Goal: Information Seeking & Learning: Find contact information

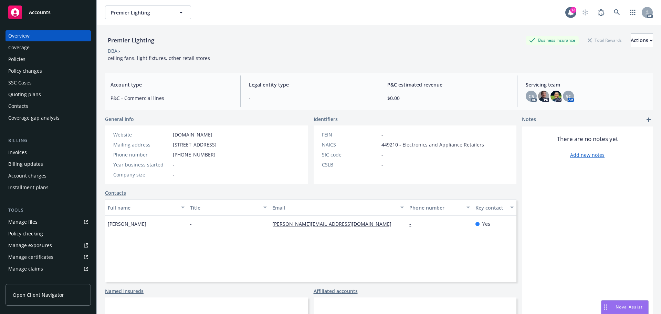
scroll to position [46, 0]
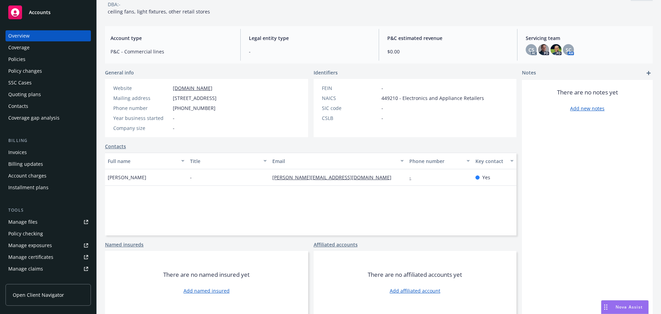
click at [460, 91] on div "FEIN -" at bounding box center [403, 87] width 168 height 7
click at [315, 53] on span "-" at bounding box center [310, 51] width 122 height 7
drag, startPoint x: 137, startPoint y: 179, endPoint x: 105, endPoint y: 180, distance: 31.7
click at [105, 180] on div "Nicole King" at bounding box center [146, 177] width 82 height 17
copy span "Nicole King"
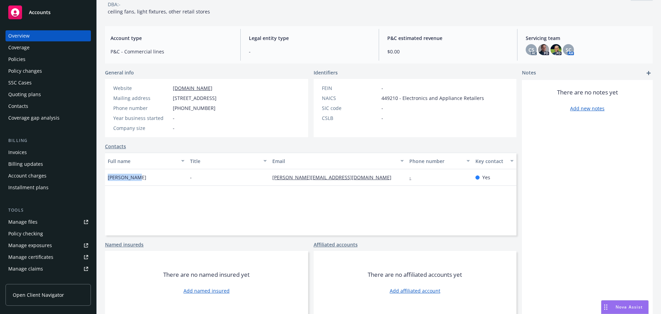
drag, startPoint x: 22, startPoint y: 61, endPoint x: 116, endPoint y: 56, distance: 93.4
click at [22, 61] on div "Policies" at bounding box center [16, 59] width 17 height 11
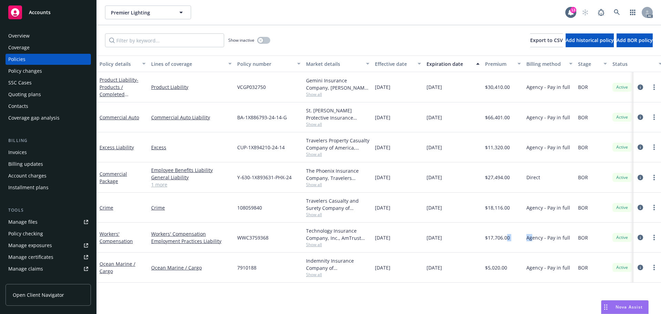
drag, startPoint x: 531, startPoint y: 239, endPoint x: 507, endPoint y: 245, distance: 24.5
click at [507, 245] on div "Workers' Compensation Workers' Compensation Employment Practices Liability WWC3…" at bounding box center [429, 237] width 664 height 30
click at [508, 236] on span "$17,706.00" at bounding box center [497, 237] width 25 height 7
drag, startPoint x: 513, startPoint y: 237, endPoint x: 487, endPoint y: 242, distance: 26.1
click at [487, 242] on div "$17,706.00" at bounding box center [502, 237] width 41 height 30
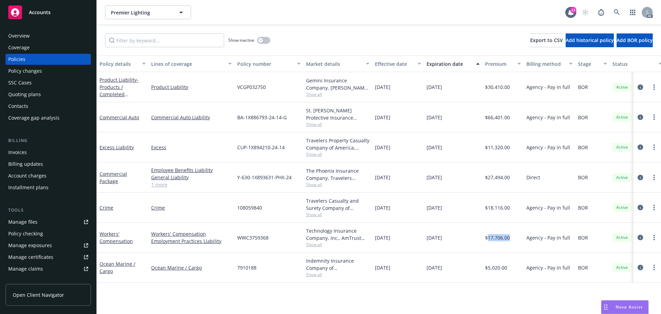
copy span "17,706.00"
click at [259, 40] on div "button" at bounding box center [260, 40] width 5 height 5
click at [268, 42] on div "button" at bounding box center [266, 40] width 5 height 5
click at [39, 35] on div "Overview" at bounding box center [48, 35] width 80 height 11
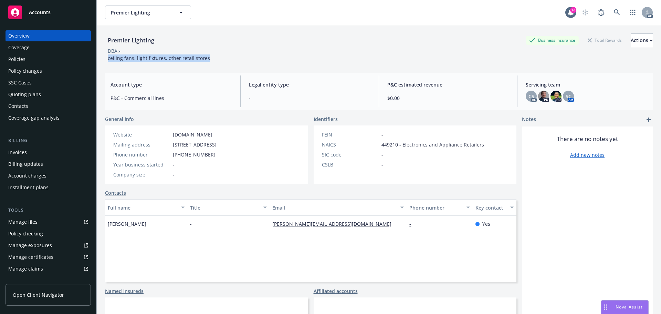
drag, startPoint x: 211, startPoint y: 58, endPoint x: 106, endPoint y: 57, distance: 105.0
click at [106, 57] on div "Premier Lighting Business Insurance Total Rewards Actions DBA: - ceiling fans, …" at bounding box center [379, 47] width 548 height 28
copy span "ceiling fans, light fixtures, other retail stores"
click at [535, 247] on div "There are no notes yet Add new notes" at bounding box center [587, 243] width 131 height 234
click at [371, 108] on div "Account type P&C - Commercial lines Legal entity type - P&C estimated revenue $…" at bounding box center [379, 91] width 548 height 37
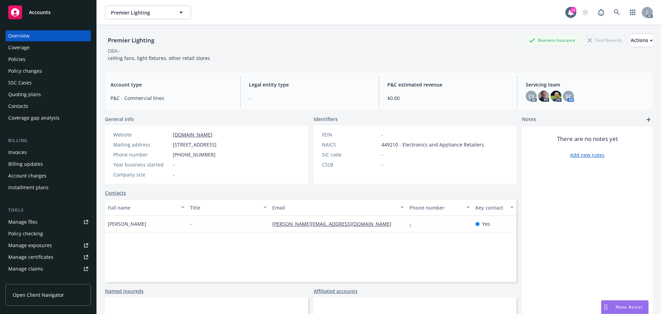
click at [560, 236] on div "There are no notes yet Add new notes" at bounding box center [587, 243] width 131 height 234
click at [32, 63] on div "Policies" at bounding box center [48, 59] width 80 height 11
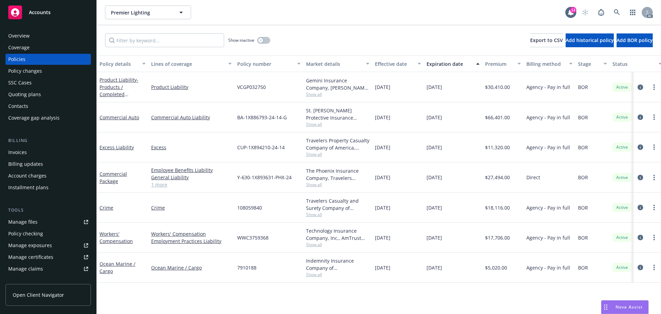
click at [161, 188] on div "Employee Benefits Liability General Liability Commercial Property 1 more" at bounding box center [191, 177] width 86 height 30
click at [161, 185] on link "1 more" at bounding box center [191, 184] width 81 height 7
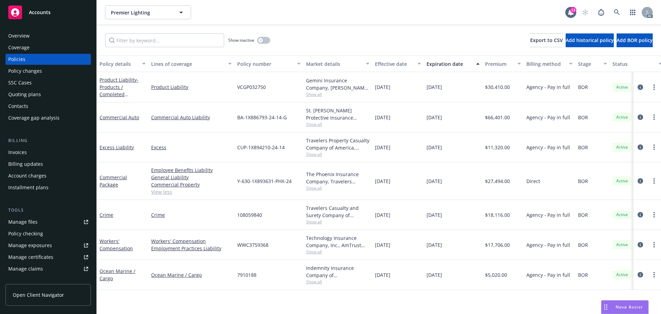
click at [313, 223] on span "Show all" at bounding box center [337, 222] width 63 height 6
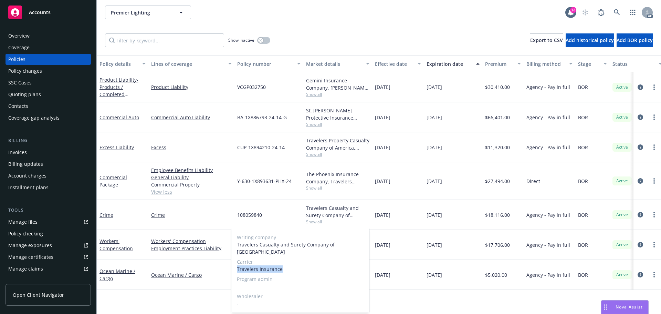
drag, startPoint x: 235, startPoint y: 260, endPoint x: 340, endPoint y: 255, distance: 104.7
click at [285, 264] on div "Writing company Travelers Casualty and Surety Company of America Carrier Travel…" at bounding box center [300, 270] width 138 height 84
copy span "Travelers Insurance"
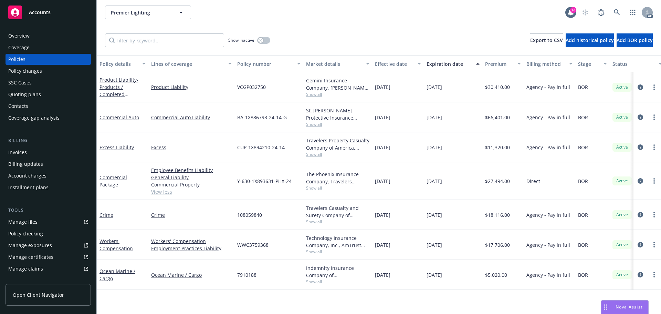
click at [382, 193] on div "10/01/2024" at bounding box center [398, 181] width 52 height 38
drag, startPoint x: 514, startPoint y: 214, endPoint x: 487, endPoint y: 215, distance: 27.2
click at [487, 215] on div "$18,116.00" at bounding box center [502, 215] width 41 height 30
copy span "18,116.00"
drag, startPoint x: 462, startPoint y: 212, endPoint x: 510, endPoint y: 216, distance: 48.4
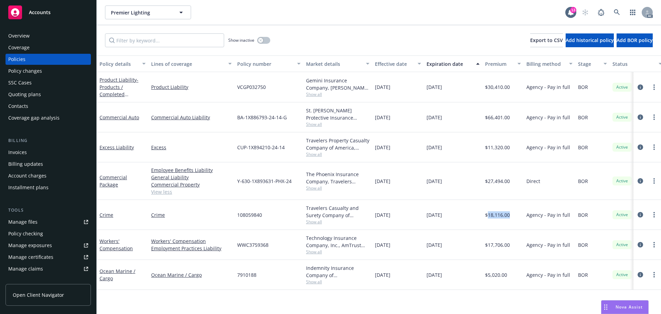
click at [425, 215] on div "10/01/2025" at bounding box center [453, 215] width 59 height 30
copy span "10/01/2025"
drag, startPoint x: 377, startPoint y: 212, endPoint x: 372, endPoint y: 212, distance: 4.5
click at [372, 212] on div "10/01/2024" at bounding box center [398, 215] width 52 height 30
copy span "10/01/2024"
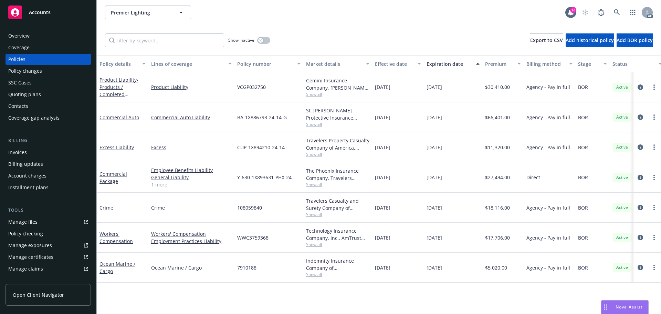
click at [34, 37] on div "Overview" at bounding box center [48, 35] width 80 height 11
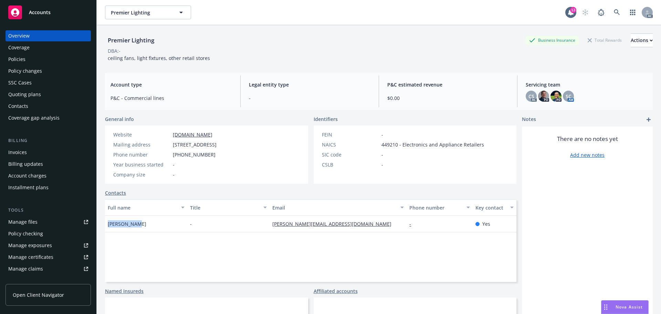
drag, startPoint x: 117, startPoint y: 223, endPoint x: 108, endPoint y: 226, distance: 9.3
click at [108, 226] on div "[PERSON_NAME]" at bounding box center [146, 223] width 82 height 17
copy span "[PERSON_NAME]"
drag, startPoint x: 345, startPoint y: 224, endPoint x: 283, endPoint y: 224, distance: 62.0
click at [271, 225] on div "[PERSON_NAME][EMAIL_ADDRESS][DOMAIN_NAME]" at bounding box center [338, 223] width 137 height 17
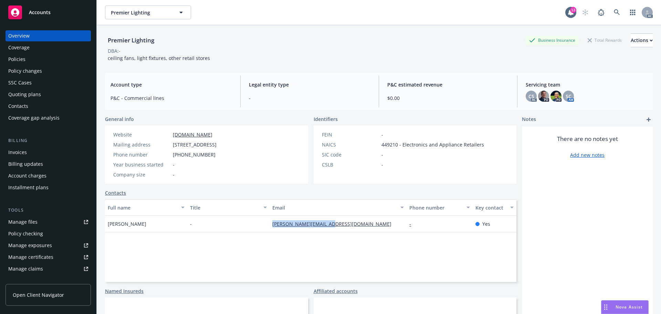
copy link "[PERSON_NAME][EMAIL_ADDRESS][DOMAIN_NAME]"
drag, startPoint x: 143, startPoint y: 223, endPoint x: 106, endPoint y: 223, distance: 37.2
click at [106, 223] on div "[PERSON_NAME]" at bounding box center [146, 223] width 82 height 17
copy span "[PERSON_NAME]"
drag, startPoint x: 259, startPoint y: 222, endPoint x: 362, endPoint y: 234, distance: 103.2
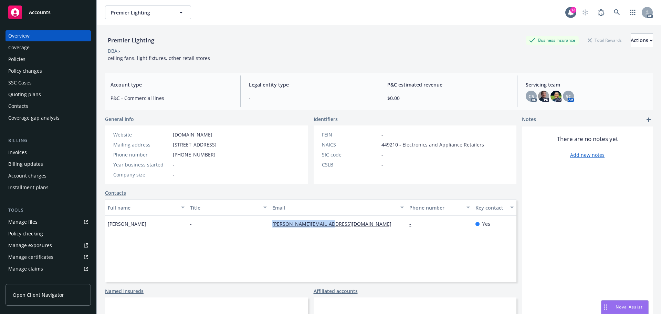
click at [362, 234] on div "Full name Title Email Phone number Key contact Nicole King - nicole@shoppremier…" at bounding box center [310, 240] width 411 height 83
click at [32, 60] on div "Policies" at bounding box center [48, 59] width 80 height 11
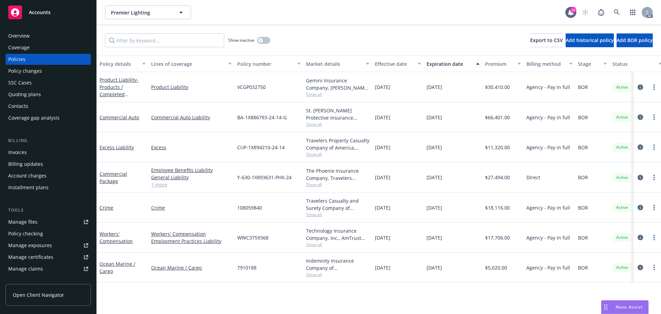
drag, startPoint x: 403, startPoint y: 180, endPoint x: 391, endPoint y: 179, distance: 12.8
click at [391, 179] on div "10/01/2024" at bounding box center [398, 177] width 52 height 30
drag, startPoint x: 459, startPoint y: 177, endPoint x: 442, endPoint y: 178, distance: 16.5
click at [442, 178] on div "10/01/2025" at bounding box center [453, 177] width 59 height 30
click at [323, 183] on span "Show all" at bounding box center [337, 184] width 63 height 6
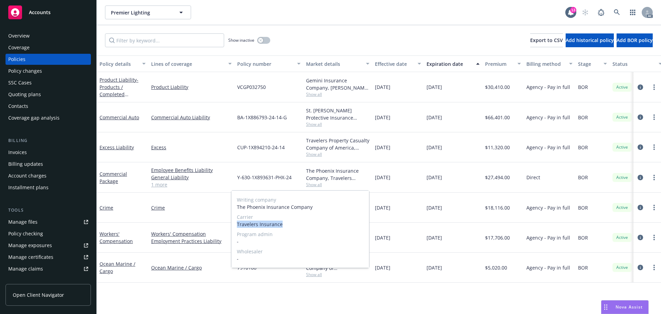
drag, startPoint x: 237, startPoint y: 226, endPoint x: 290, endPoint y: 226, distance: 53.0
click at [290, 226] on span "Travelers Insurance" at bounding box center [300, 223] width 127 height 7
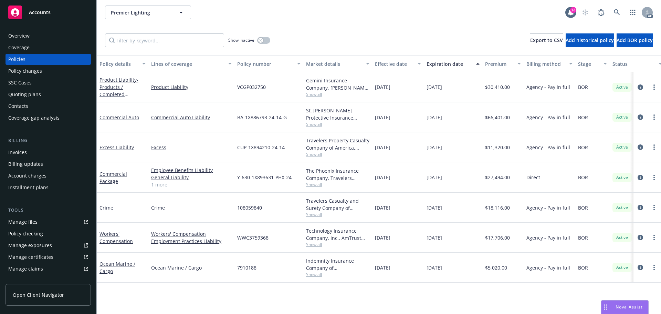
click at [498, 210] on span "$18,116.00" at bounding box center [497, 207] width 25 height 7
drag, startPoint x: 234, startPoint y: 179, endPoint x: 304, endPoint y: 180, distance: 70.2
click at [305, 180] on div "Commercial Package Employee Benefits Liability General Liability Commercial Pro…" at bounding box center [429, 177] width 664 height 30
click at [297, 179] on div "Y-630-1X893631-PHX-24" at bounding box center [268, 177] width 69 height 30
drag, startPoint x: 254, startPoint y: 181, endPoint x: 268, endPoint y: 181, distance: 14.8
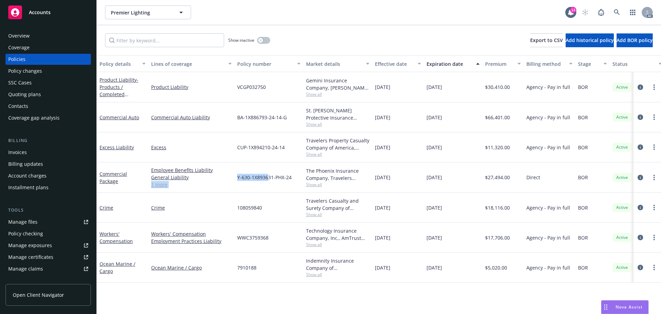
click at [268, 181] on div "Commercial Package Employee Benefits Liability General Liability Commercial Pro…" at bounding box center [429, 177] width 664 height 30
click at [256, 182] on div "Y-630-1X893631-PHX-24" at bounding box center [268, 177] width 69 height 30
drag, startPoint x: 236, startPoint y: 183, endPoint x: 297, endPoint y: 183, distance: 60.9
click at [297, 183] on div "Y-630-1X893631-PHX-24" at bounding box center [268, 177] width 69 height 30
drag, startPoint x: 510, startPoint y: 179, endPoint x: 488, endPoint y: 181, distance: 21.8
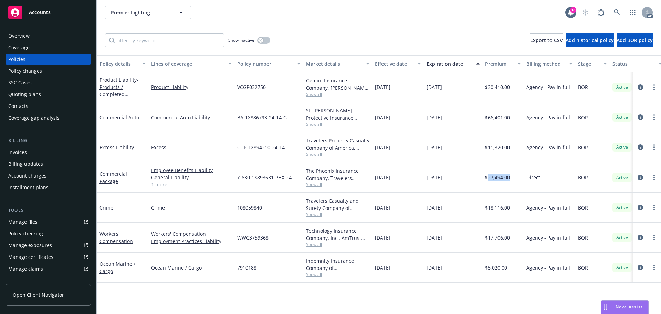
click at [488, 181] on div "$27,494.00" at bounding box center [502, 177] width 41 height 30
drag, startPoint x: 374, startPoint y: 179, endPoint x: 406, endPoint y: 180, distance: 32.0
click at [406, 180] on div "10/01/2024" at bounding box center [398, 177] width 52 height 30
drag, startPoint x: 428, startPoint y: 187, endPoint x: 458, endPoint y: 187, distance: 30.3
click at [458, 187] on div "10/01/2025" at bounding box center [453, 177] width 59 height 30
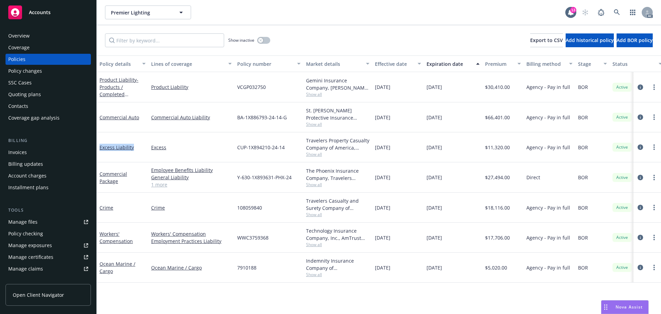
drag, startPoint x: 129, startPoint y: 147, endPoint x: 99, endPoint y: 152, distance: 31.2
click at [99, 152] on div "Excess Liability" at bounding box center [123, 147] width 52 height 30
drag, startPoint x: 318, startPoint y: 153, endPoint x: 317, endPoint y: 157, distance: 4.3
click at [318, 153] on span "Show all" at bounding box center [337, 154] width 63 height 6
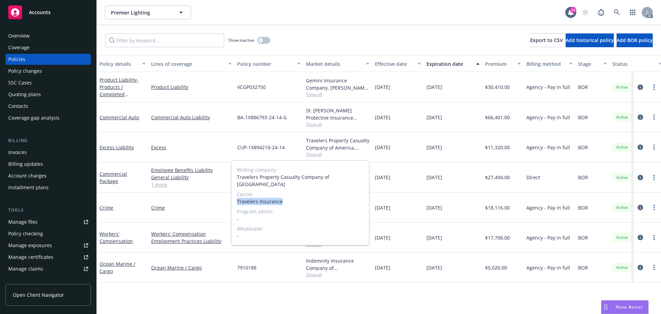
drag, startPoint x: 236, startPoint y: 196, endPoint x: 296, endPoint y: 196, distance: 59.9
click at [296, 196] on div "Writing company Travelers Property Casualty Company of America Carrier Traveler…" at bounding box center [300, 202] width 138 height 84
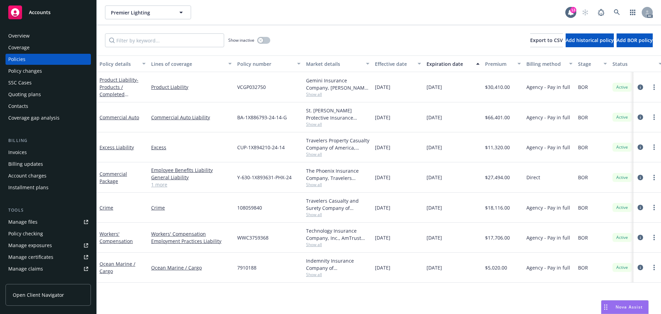
click at [333, 121] on span "Show all" at bounding box center [337, 124] width 63 height 6
click at [209, 142] on div "Excess" at bounding box center [191, 147] width 86 height 30
drag, startPoint x: 231, startPoint y: 148, endPoint x: 285, endPoint y: 148, distance: 54.0
click at [285, 148] on div "Excess Liability Excess CUP-1X894210-24-14 Travelers Property Casualty Company …" at bounding box center [429, 147] width 664 height 30
drag, startPoint x: 488, startPoint y: 155, endPoint x: 517, endPoint y: 150, distance: 29.5
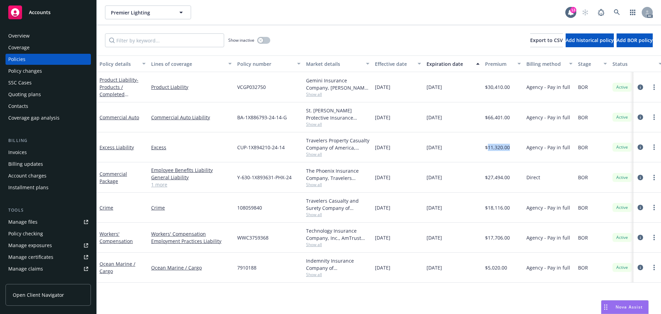
click at [517, 150] on div "$11,320.00" at bounding box center [502, 147] width 41 height 30
drag, startPoint x: 375, startPoint y: 155, endPoint x: 408, endPoint y: 155, distance: 32.7
click at [408, 155] on div "10/01/2024" at bounding box center [398, 147] width 52 height 30
drag, startPoint x: 424, startPoint y: 153, endPoint x: 461, endPoint y: 151, distance: 37.6
click at [461, 151] on div "10/01/2025" at bounding box center [453, 147] width 59 height 30
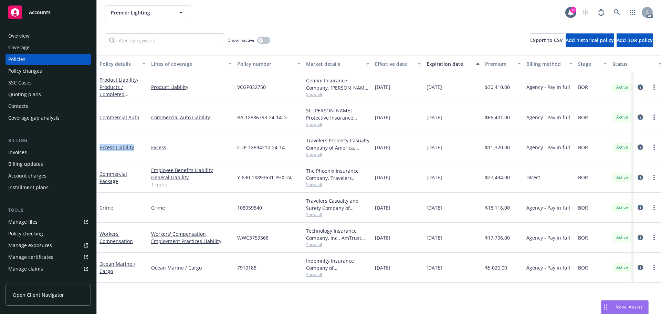
drag, startPoint x: 139, startPoint y: 147, endPoint x: 99, endPoint y: 150, distance: 40.0
click at [99, 150] on div "Excess Liability" at bounding box center [123, 147] width 52 height 30
click at [33, 35] on div "Overview" at bounding box center [48, 35] width 80 height 11
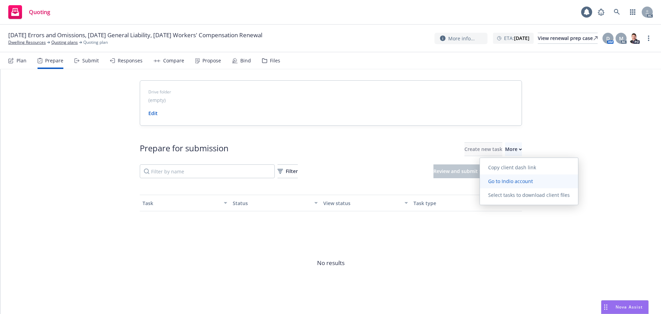
click at [503, 184] on link "Go to Indio account" at bounding box center [529, 181] width 98 height 14
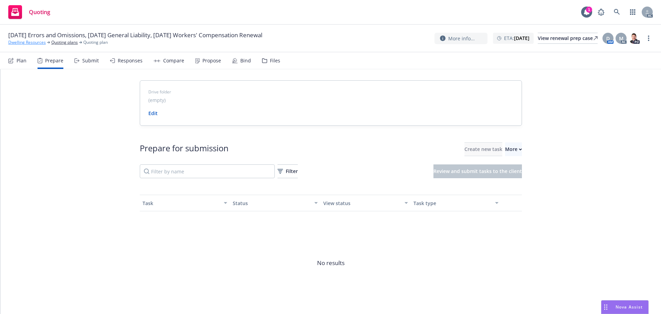
click at [32, 40] on link "Dwelling Resources" at bounding box center [27, 42] width 38 height 6
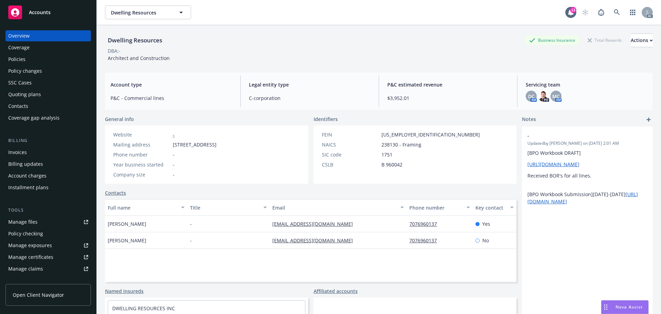
click at [32, 60] on div "Policies" at bounding box center [48, 59] width 80 height 11
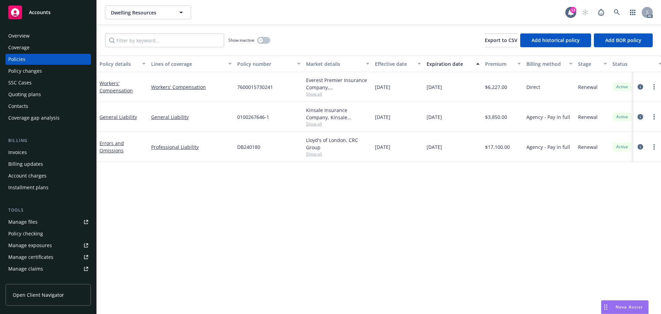
click at [639, 118] on icon "circleInformation" at bounding box center [640, 117] width 6 height 6
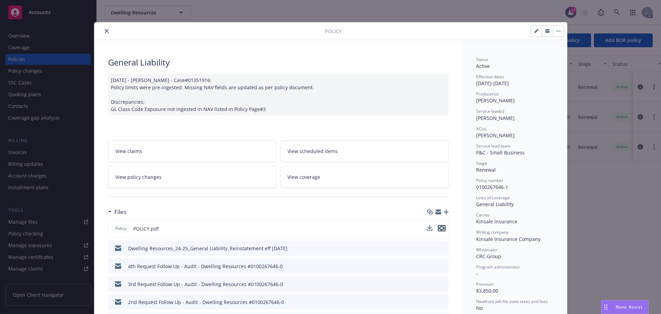
click at [439, 229] on icon "preview file" at bounding box center [442, 227] width 6 height 5
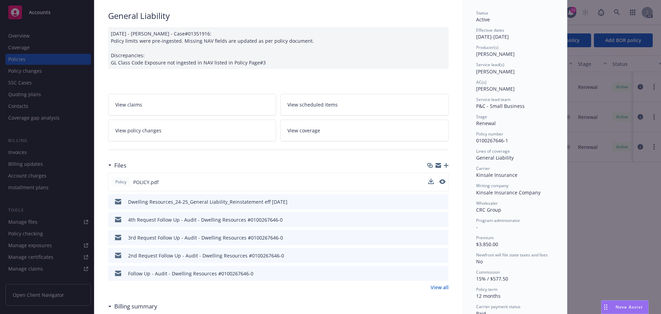
scroll to position [103, 0]
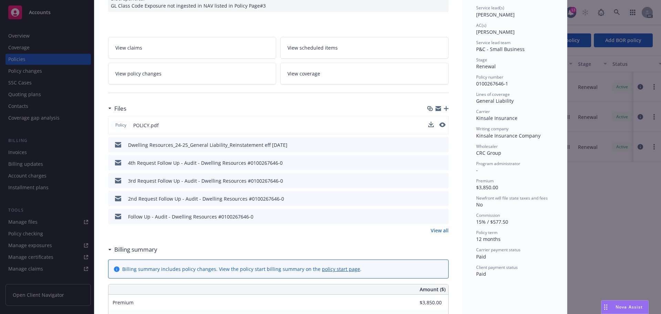
click at [437, 232] on link "View all" at bounding box center [440, 229] width 18 height 7
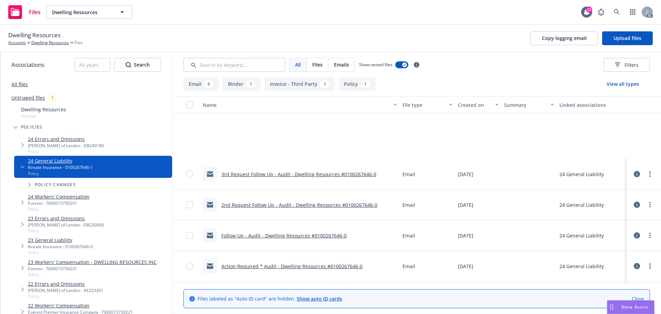
scroll to position [105, 0]
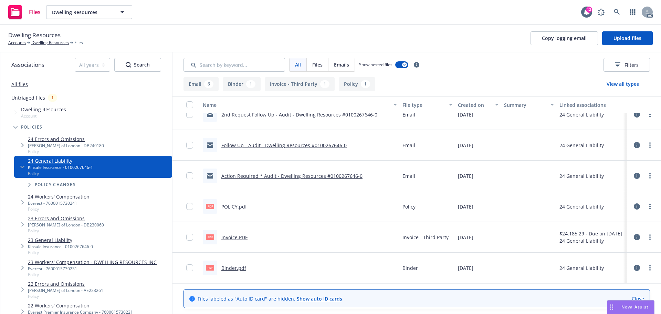
click at [17, 83] on link "All files" at bounding box center [19, 84] width 17 height 7
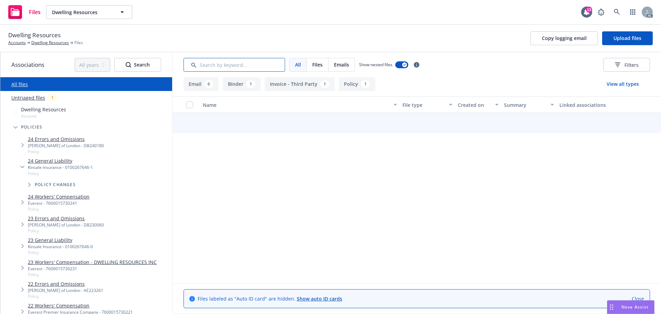
click at [256, 67] on input "Search by keyword..." at bounding box center [234, 65] width 102 height 14
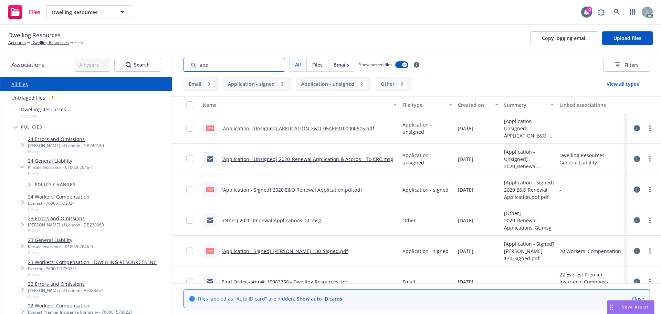
type input "app"
click at [475, 108] on div "Created on" at bounding box center [474, 104] width 33 height 7
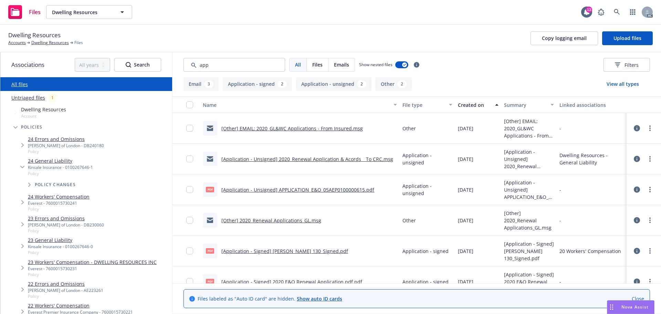
click at [475, 108] on div "Created on" at bounding box center [474, 104] width 33 height 7
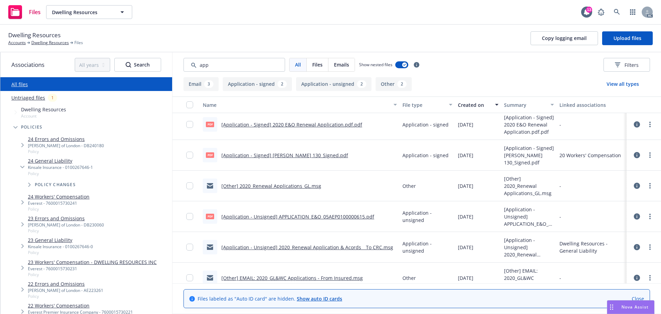
scroll to position [105, 0]
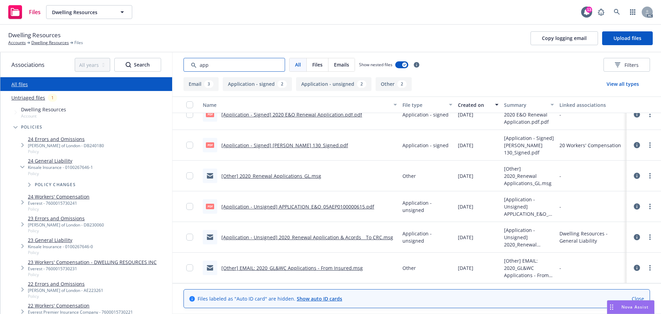
drag, startPoint x: 195, startPoint y: 69, endPoint x: 191, endPoint y: 70, distance: 4.3
click at [191, 70] on input "Search by keyword..." at bounding box center [234, 65] width 102 height 14
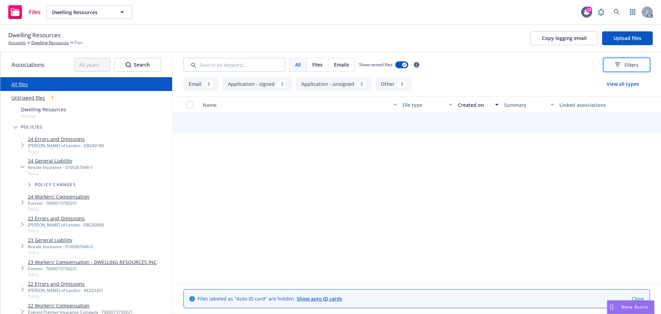
click at [613, 65] on button "Filters" at bounding box center [626, 65] width 46 height 14
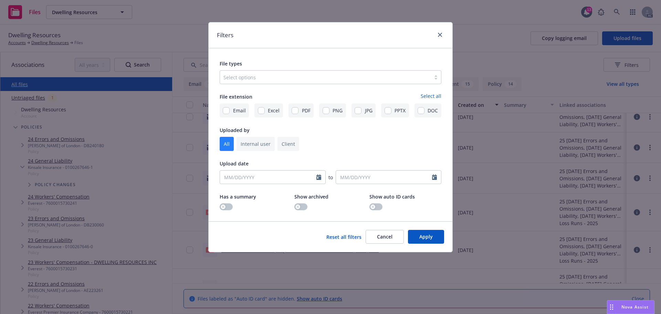
scroll to position [126, 0]
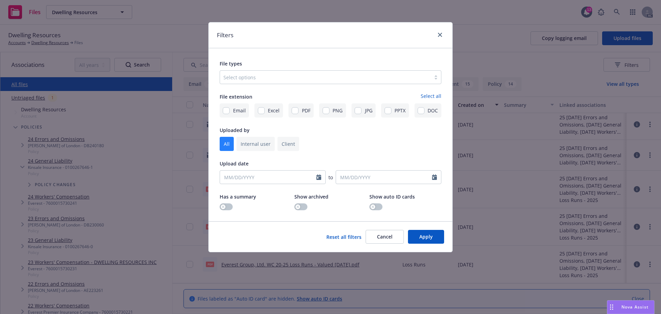
click at [331, 78] on div at bounding box center [325, 77] width 204 height 8
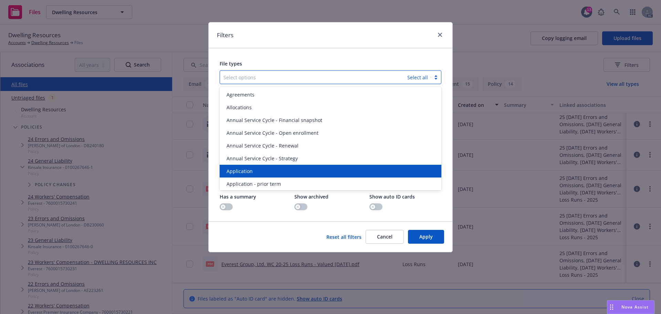
click at [266, 169] on div "Application" at bounding box center [330, 170] width 213 height 7
click at [266, 169] on span "Application - prior term" at bounding box center [253, 170] width 54 height 7
click at [266, 169] on span "Application - signed" at bounding box center [249, 170] width 46 height 7
click at [266, 169] on span "Application - unsigned" at bounding box center [252, 170] width 52 height 7
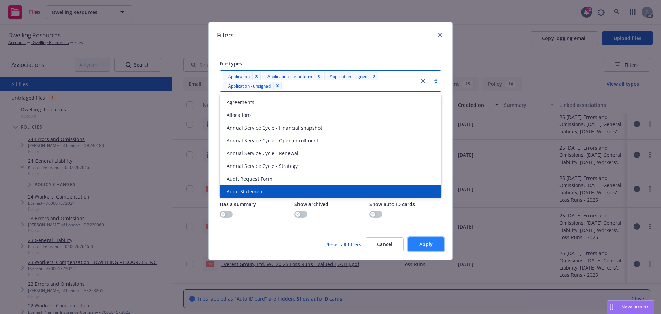
click at [440, 241] on button "Apply" at bounding box center [426, 244] width 36 height 14
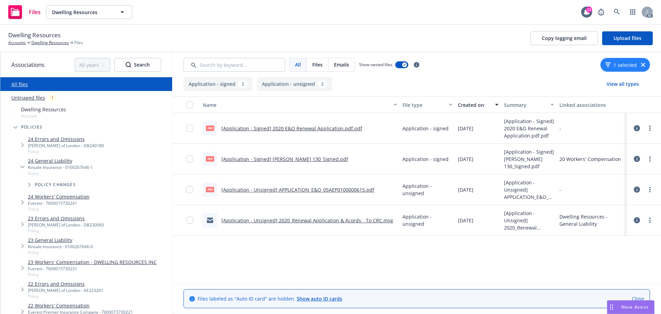
scroll to position [0, 0]
click at [39, 41] on link "Dwelling Resources" at bounding box center [50, 43] width 38 height 6
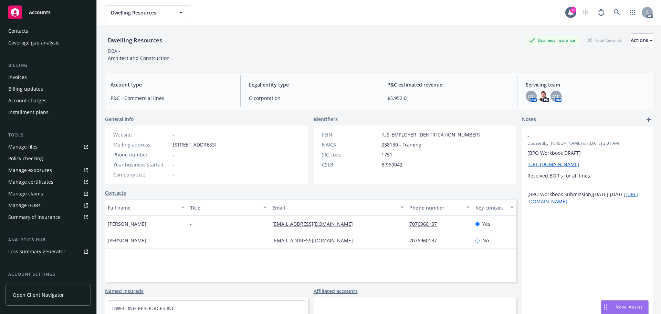
scroll to position [135, 0]
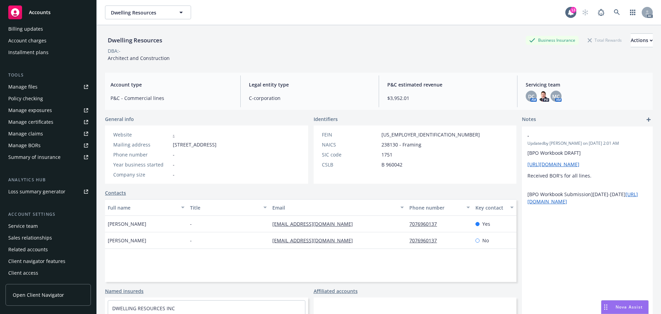
click at [41, 226] on div "Service team" at bounding box center [48, 225] width 80 height 11
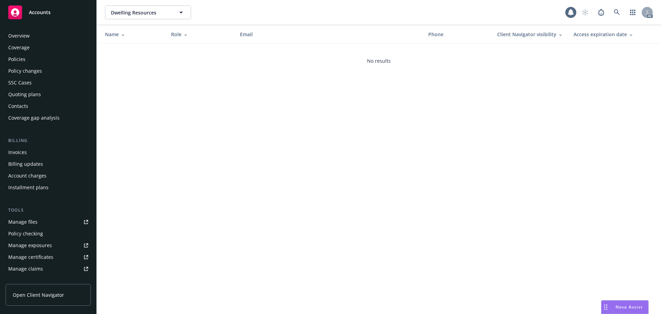
scroll to position [135, 0]
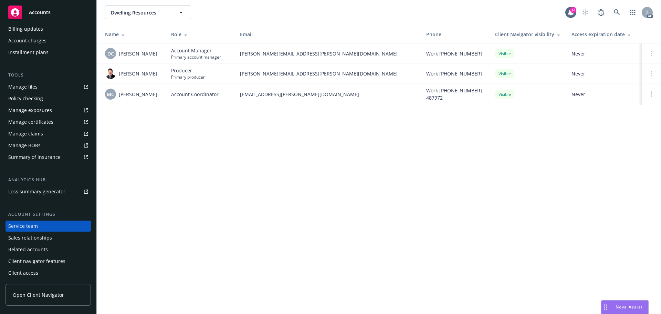
drag, startPoint x: 165, startPoint y: 58, endPoint x: 120, endPoint y: 59, distance: 44.4
click at [120, 59] on td "DC [PERSON_NAME]" at bounding box center [131, 53] width 69 height 20
copy span "[PERSON_NAME]"
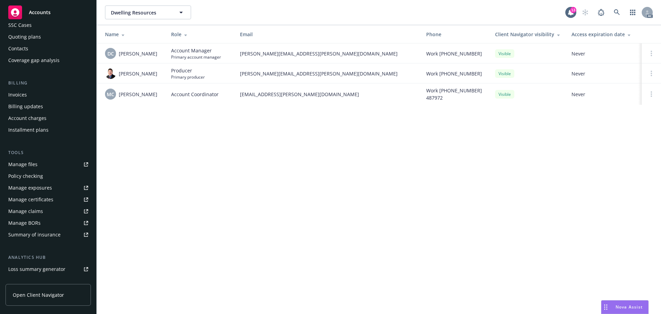
scroll to position [0, 0]
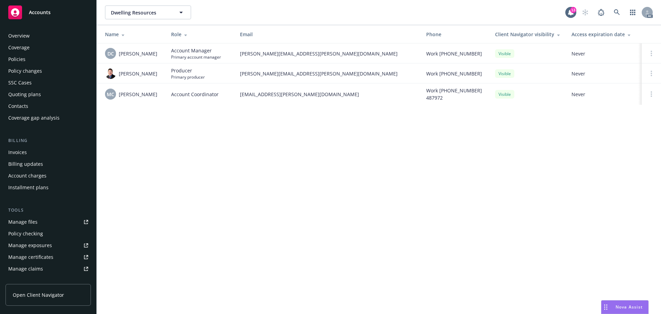
click at [35, 37] on div "Overview" at bounding box center [48, 35] width 80 height 11
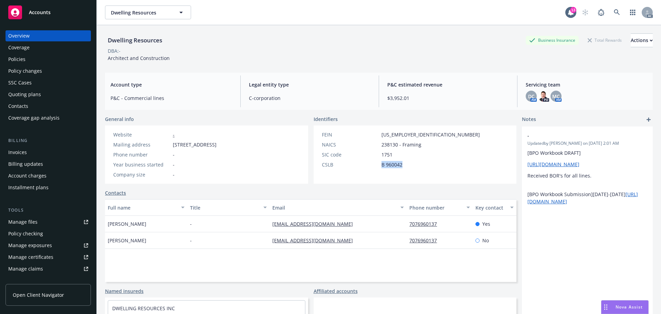
drag, startPoint x: 408, startPoint y: 166, endPoint x: 375, endPoint y: 165, distance: 33.4
click at [375, 165] on div "CSLB B 960042" at bounding box center [400, 164] width 163 height 7
copy div "B 960042"
click at [42, 61] on div "Policies" at bounding box center [48, 59] width 80 height 11
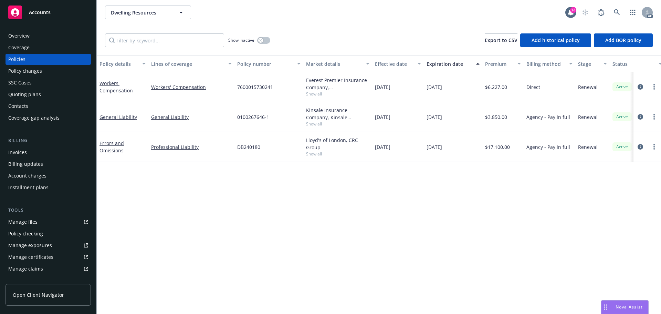
click at [24, 34] on div "Overview" at bounding box center [18, 35] width 21 height 11
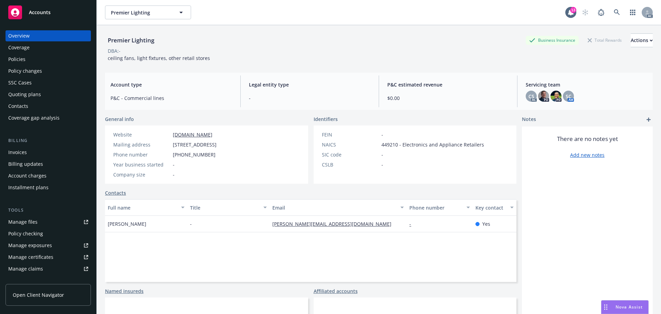
scroll to position [135, 0]
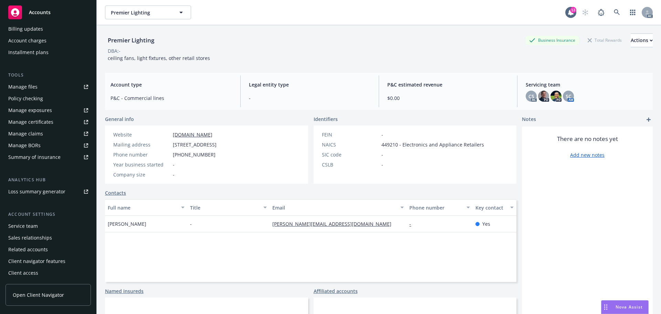
click at [27, 223] on div "Service team" at bounding box center [23, 225] width 30 height 11
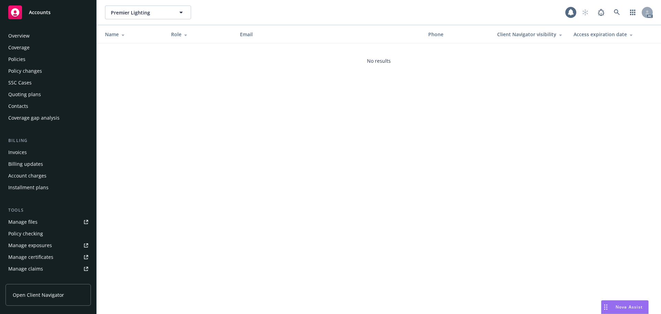
scroll to position [135, 0]
